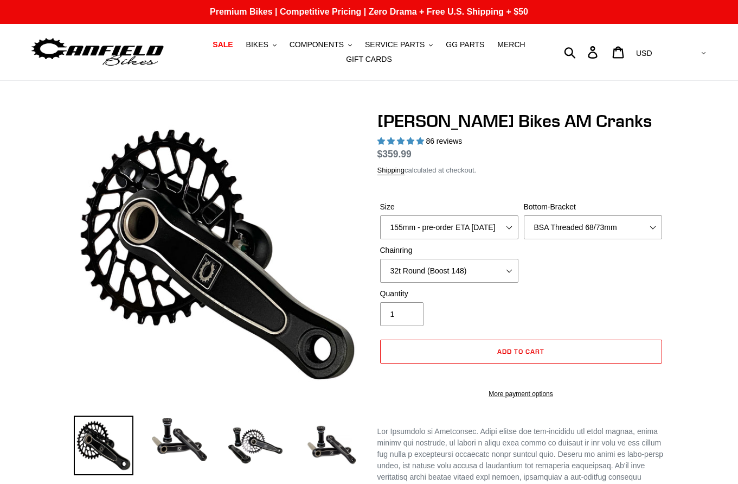
select select "highest-rating"
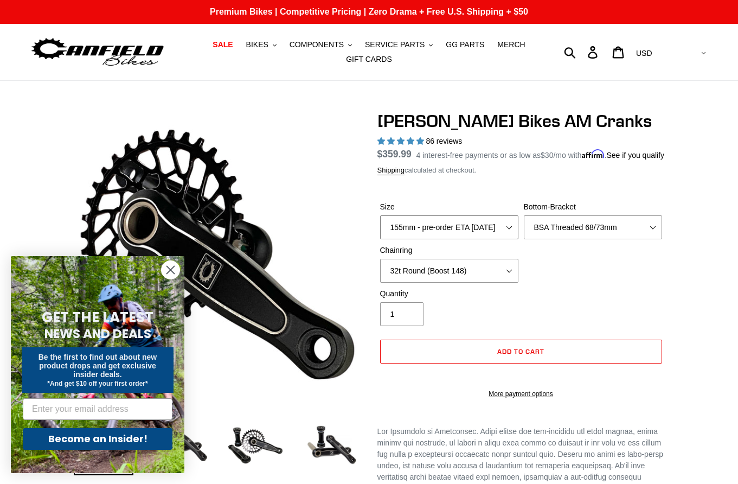
click at [510, 239] on select "150mm - pre-order ETA [DATE] 155mm - pre-order ETA [DATE] 160mm - pre-order ETA…" at bounding box center [449, 227] width 138 height 24
click at [496, 282] on select "None 30t Round (Boost 148) 30t Oval (Boost 148) 32t Round (Boost 148) 32t Oval …" at bounding box center [449, 271] width 138 height 24
click at [445, 278] on select "None 30t Round (Boost 148) 30t Oval (Boost 148) 32t Round (Boost 148) 32t Oval …" at bounding box center [449, 271] width 138 height 24
click at [489, 283] on select "None 30t Round (Boost 148) 30t Oval (Boost 148) 32t Round (Boost 148) 32t Oval …" at bounding box center [449, 271] width 138 height 24
select select "None"
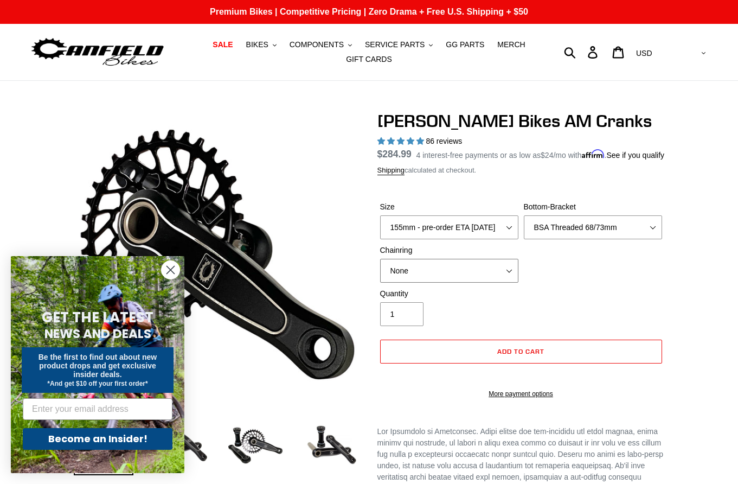
click at [436, 280] on select "None 30t Round (Boost 148) 30t Oval (Boost 148) 32t Round (Boost 148) 32t Oval …" at bounding box center [449, 271] width 138 height 24
